Goal: Information Seeking & Learning: Learn about a topic

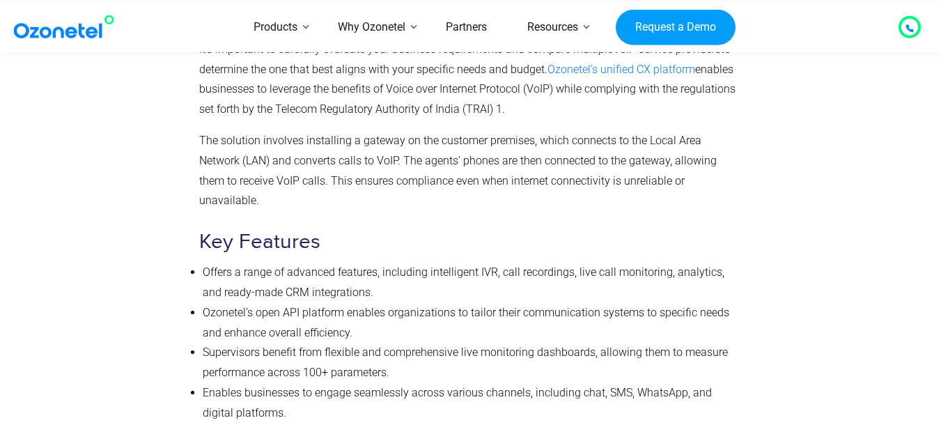
scroll to position [3323, 0]
